Goal: Book appointment/travel/reservation

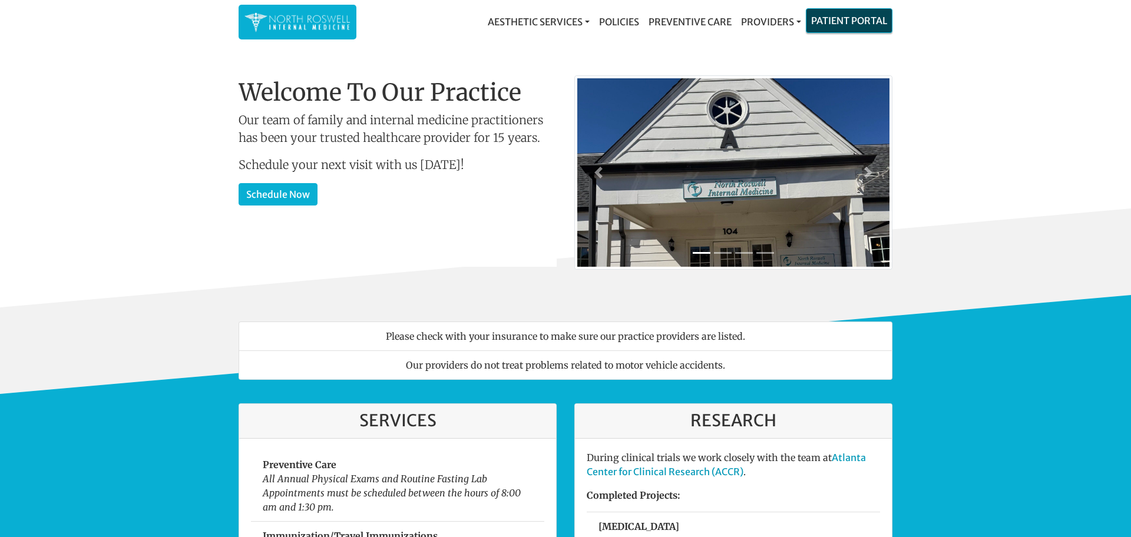
click at [857, 23] on link "Patient Portal" at bounding box center [848, 21] width 85 height 24
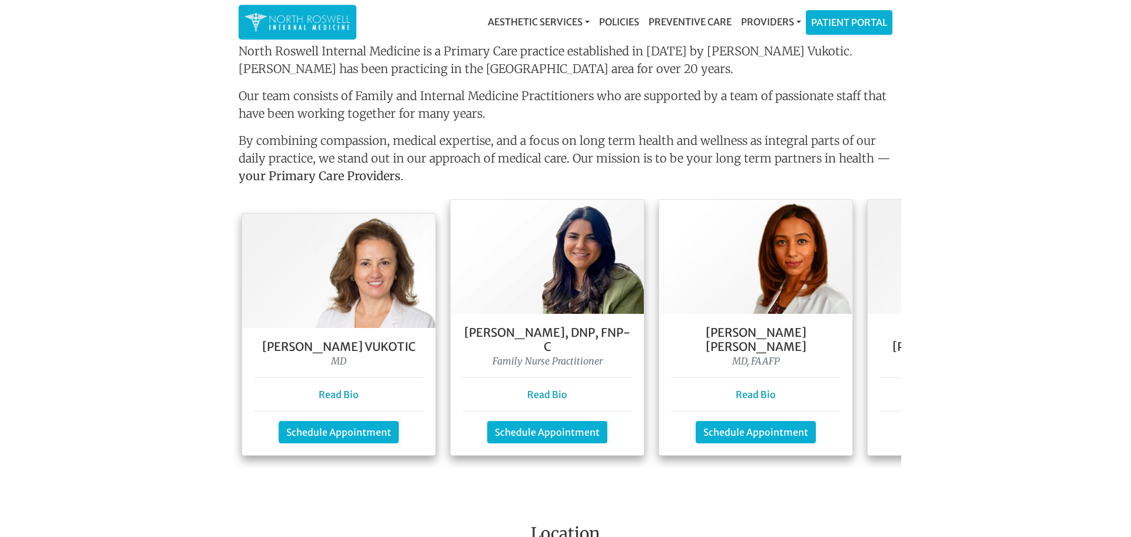
scroll to position [961, 0]
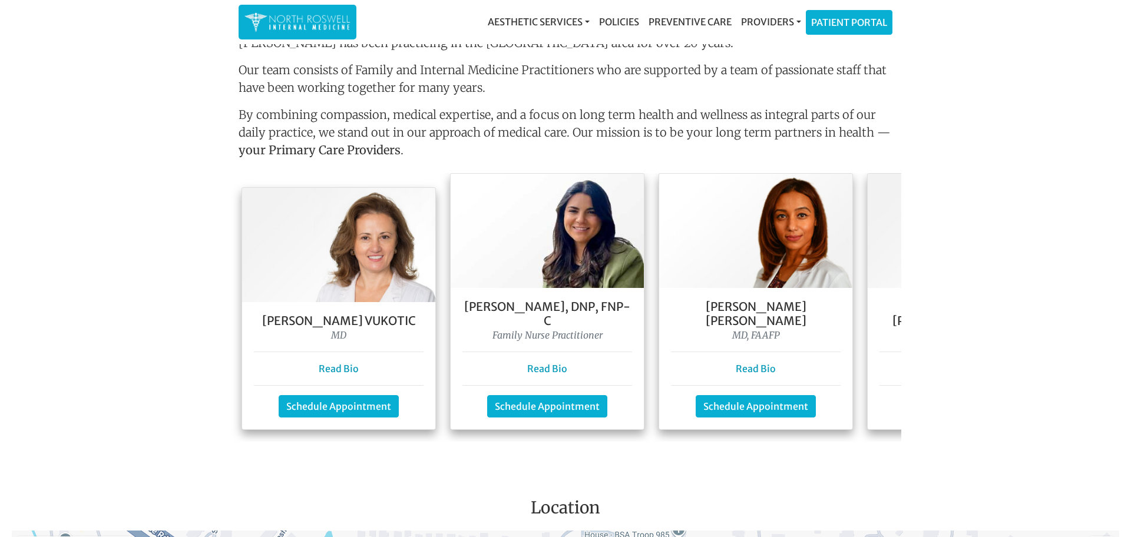
click at [953, 293] on main "Welcome To Our Practice Our team of family and internal medicine practitioners …" at bounding box center [565, 175] width 1131 height 2178
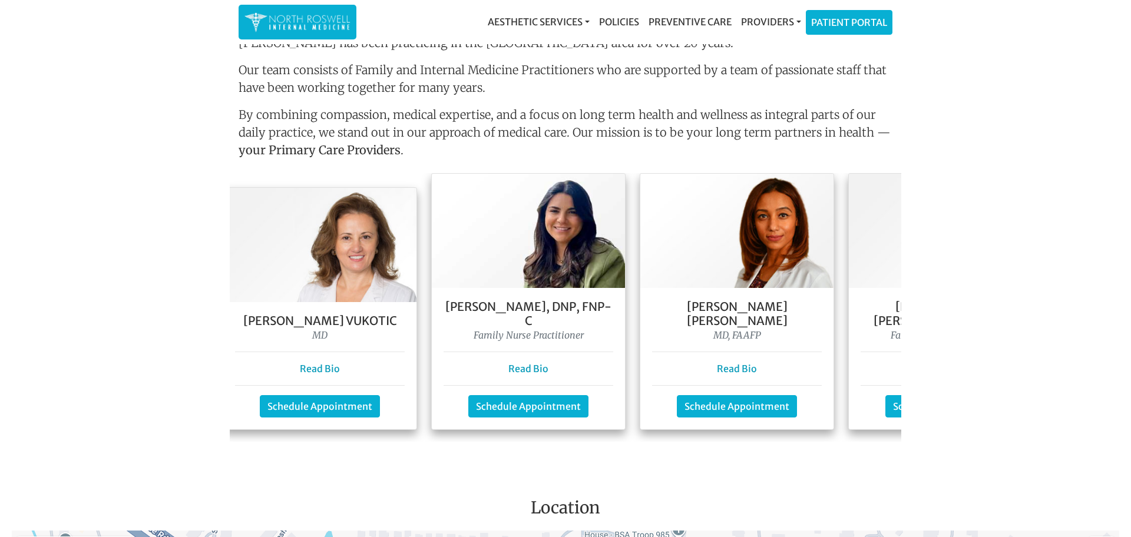
scroll to position [0, 102]
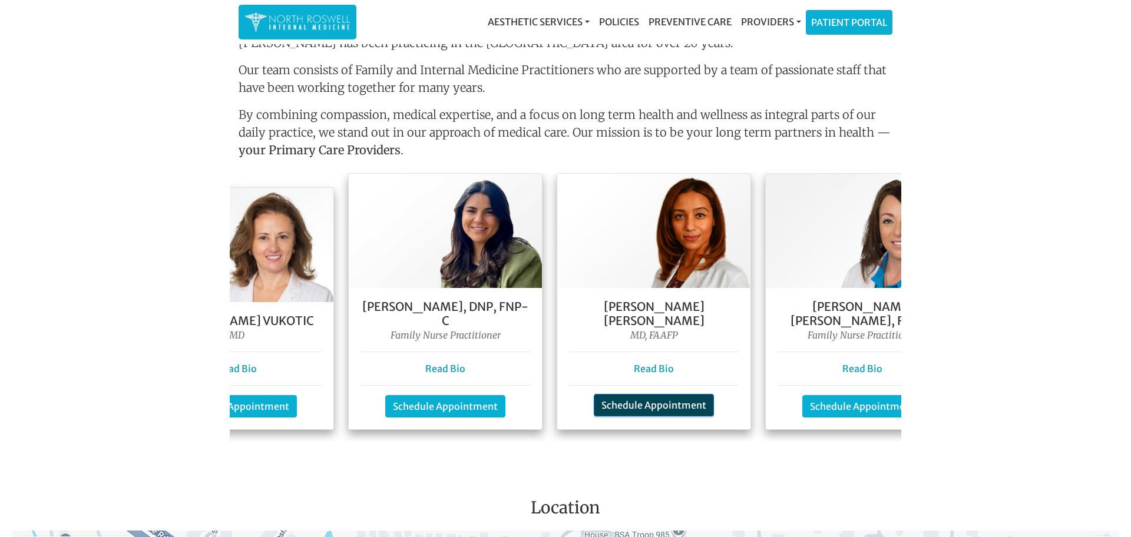
click at [617, 394] on link "Schedule Appointment" at bounding box center [654, 405] width 120 height 22
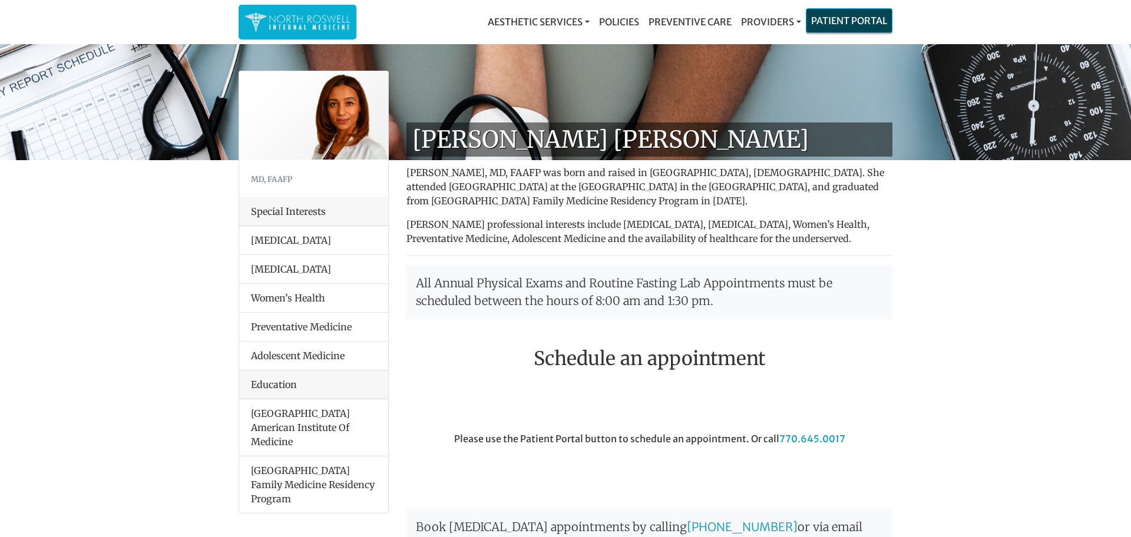
click at [840, 21] on link "Patient Portal" at bounding box center [848, 21] width 85 height 24
